Goal: Check status: Check status

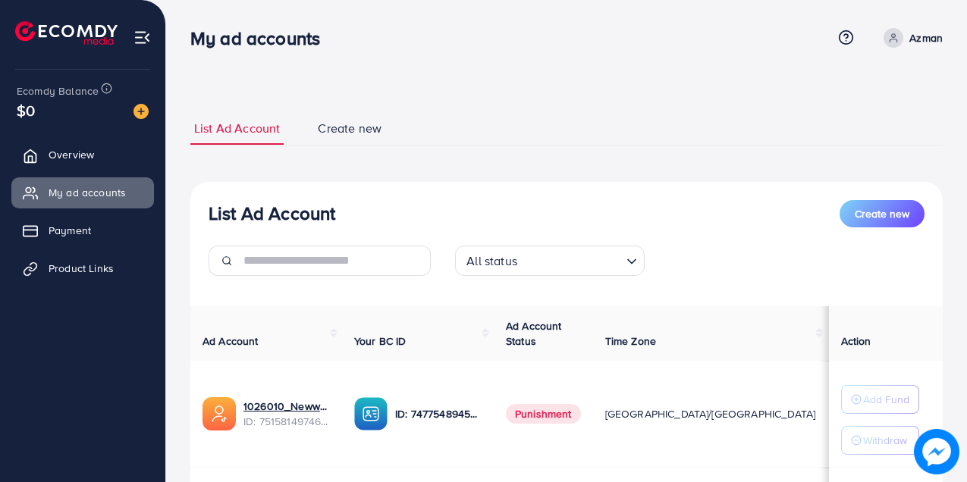
scroll to position [187, 0]
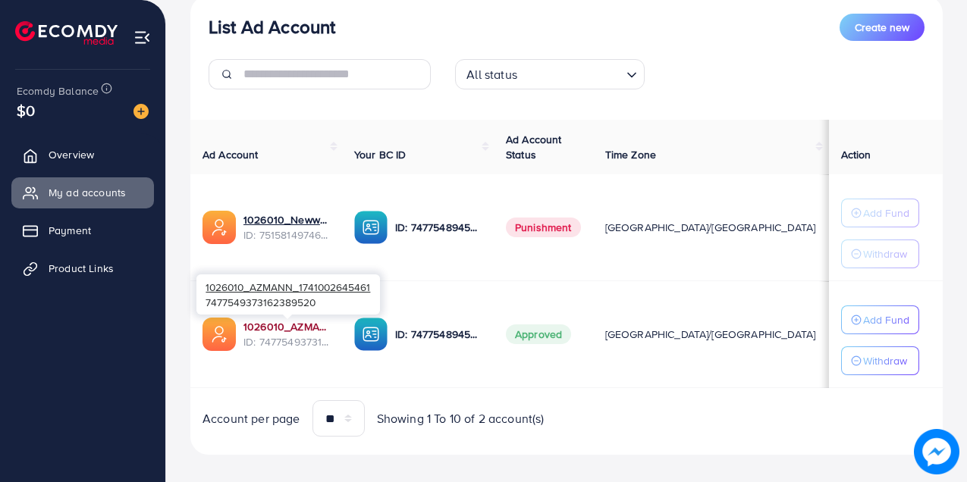
click at [276, 331] on link "1026010_AZMANN_1741002645461" at bounding box center [286, 326] width 86 height 15
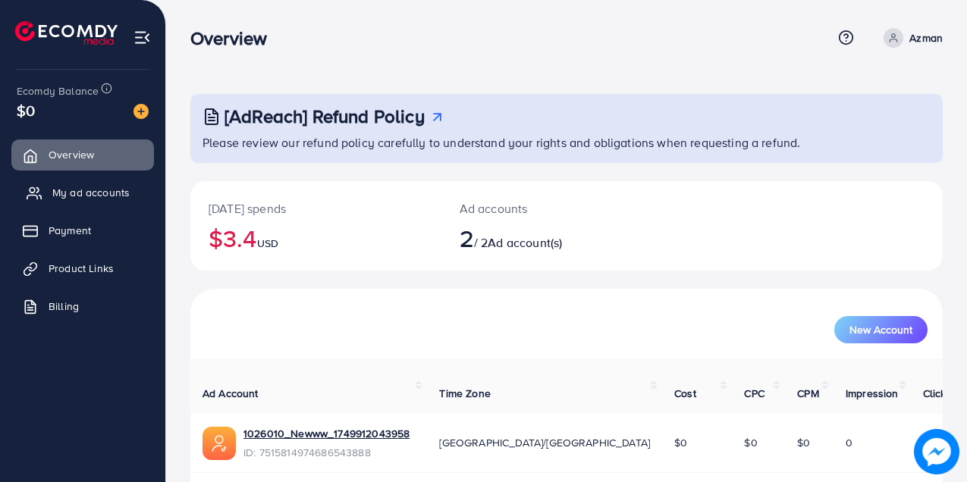
click at [82, 194] on span "My ad accounts" at bounding box center [90, 192] width 77 height 15
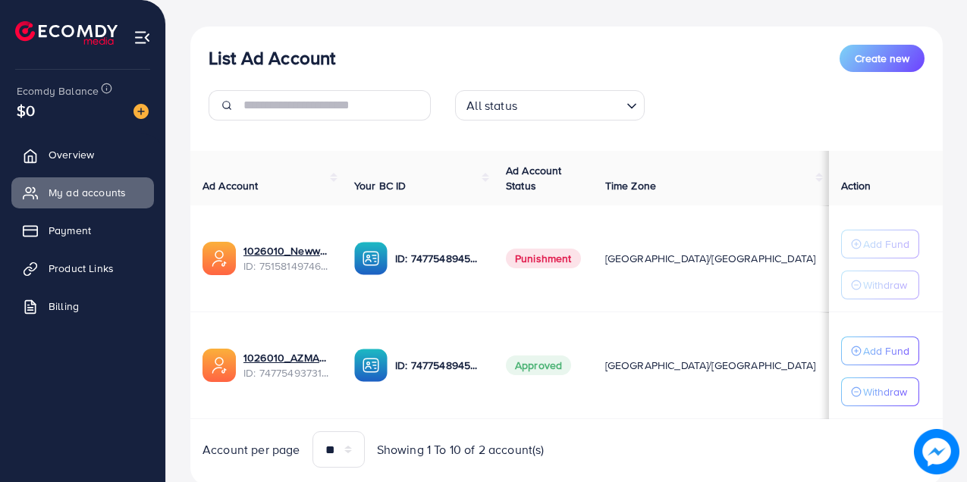
scroll to position [174, 0]
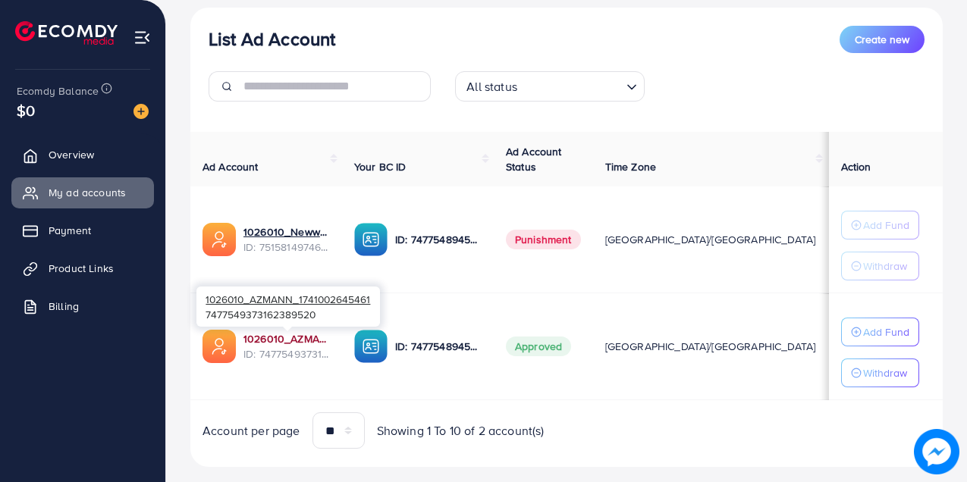
click at [281, 337] on link "1026010_AZMANN_1741002645461" at bounding box center [286, 338] width 86 height 15
